Goal: Information Seeking & Learning: Learn about a topic

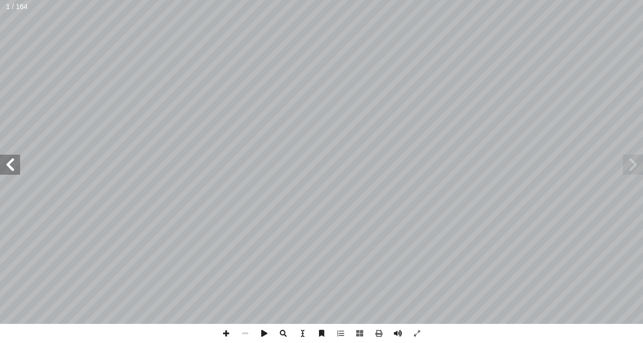
click at [5, 164] on span at bounding box center [10, 165] width 20 height 20
click at [6, 162] on span at bounding box center [10, 165] width 20 height 20
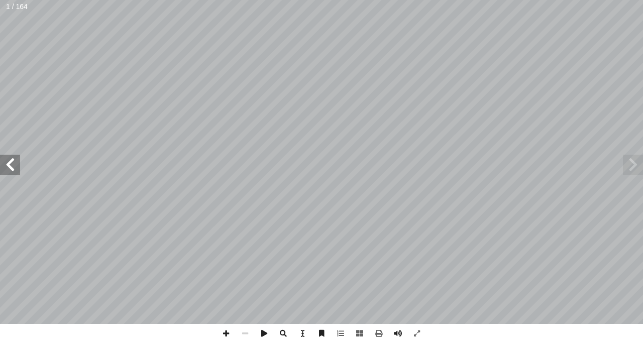
click at [6, 162] on span at bounding box center [10, 165] width 20 height 20
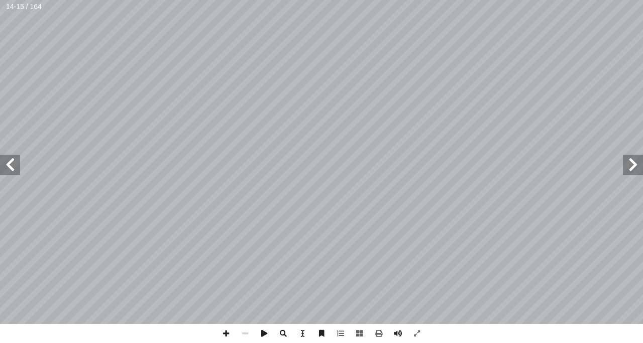
click at [6, 162] on span at bounding box center [10, 165] width 20 height 20
click at [226, 330] on span at bounding box center [226, 333] width 19 height 19
click at [20, 168] on span at bounding box center [10, 165] width 20 height 20
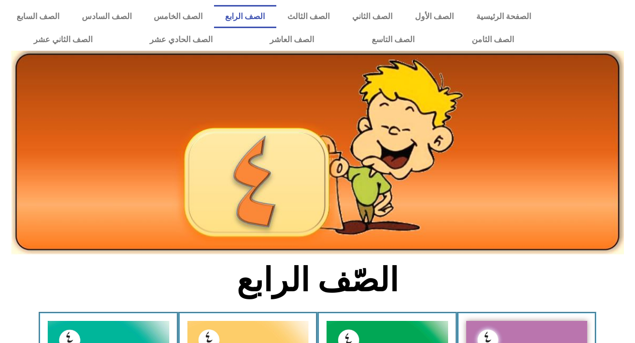
scroll to position [557, 0]
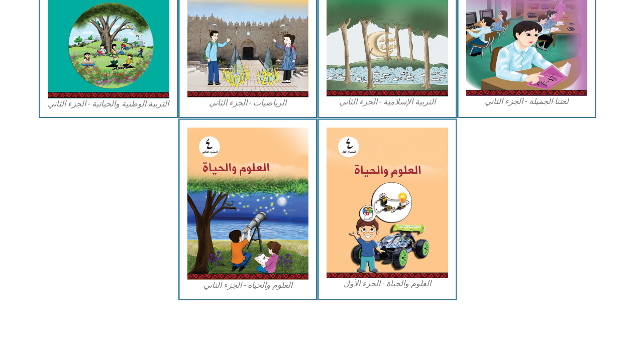
click at [8, 128] on icon at bounding box center [316, 150] width 635 height 64
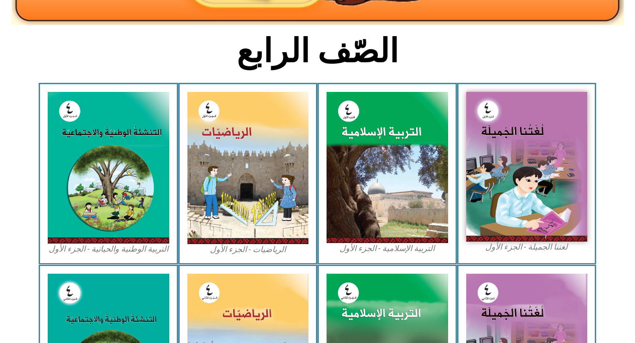
scroll to position [226, 0]
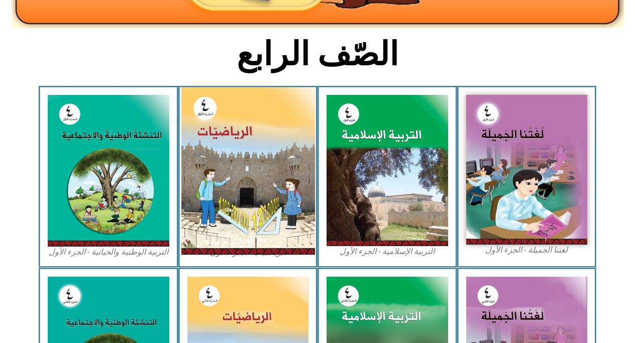
click at [238, 118] on img at bounding box center [248, 170] width 134 height 167
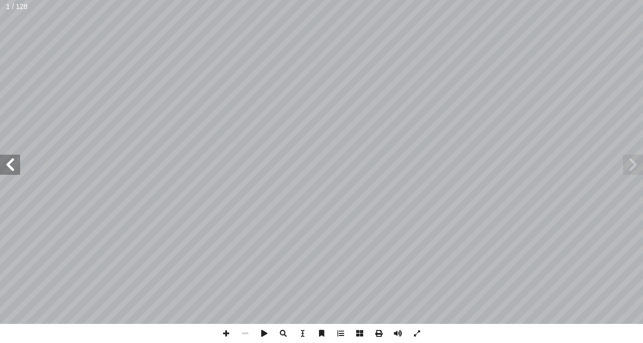
click at [12, 168] on span at bounding box center [10, 165] width 20 height 20
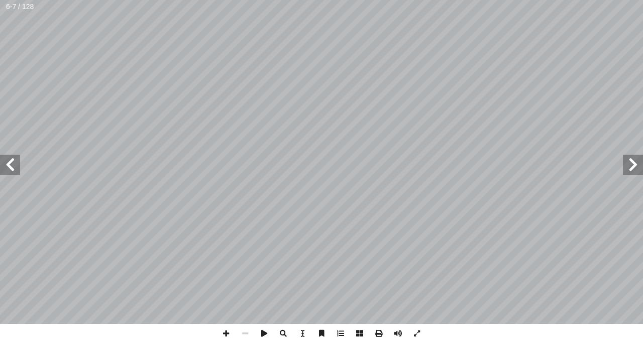
click at [12, 168] on span at bounding box center [10, 165] width 20 height 20
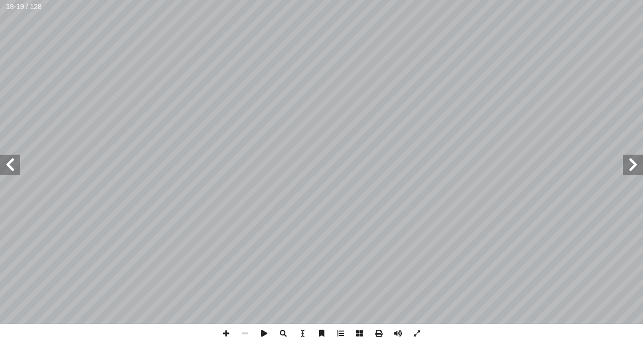
click at [12, 168] on span at bounding box center [10, 165] width 20 height 20
click at [228, 333] on span at bounding box center [226, 333] width 19 height 19
click at [7, 167] on span at bounding box center [10, 165] width 20 height 20
